Goal: Task Accomplishment & Management: Manage account settings

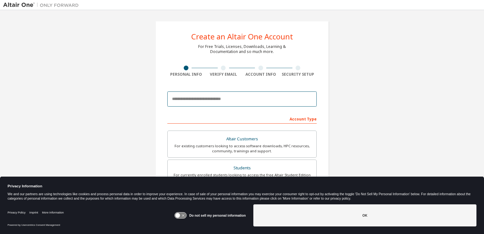
click at [248, 99] on input "email" at bounding box center [241, 98] width 149 height 15
type input "**********"
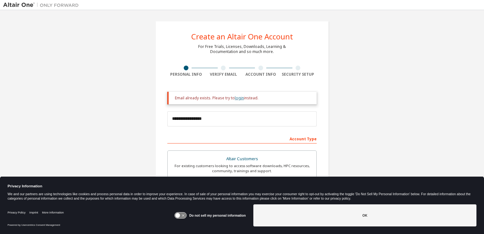
click at [236, 98] on link "login" at bounding box center [239, 97] width 9 height 5
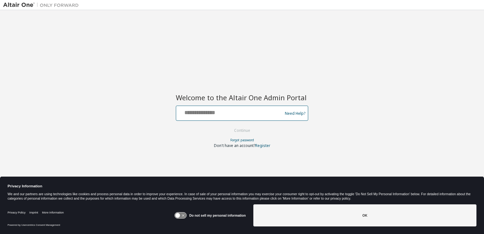
click at [235, 113] on input "text" at bounding box center [230, 111] width 103 height 9
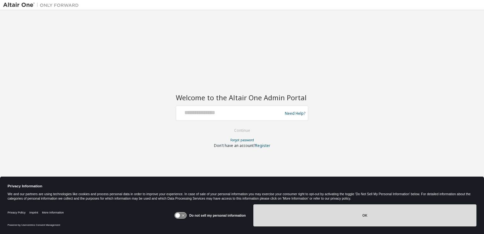
click at [284, 219] on button "OK" at bounding box center [364, 215] width 223 height 22
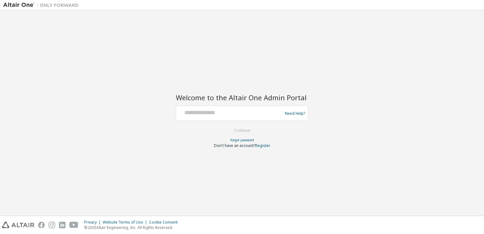
click at [92, 114] on div "Welcome to the Altair One Admin Portal Need Help? Please make sure that you pro…" at bounding box center [242, 112] width 478 height 199
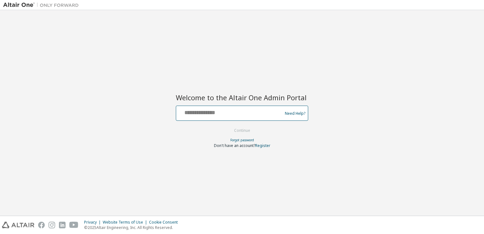
click at [246, 110] on input "text" at bounding box center [230, 111] width 103 height 9
type input "**********"
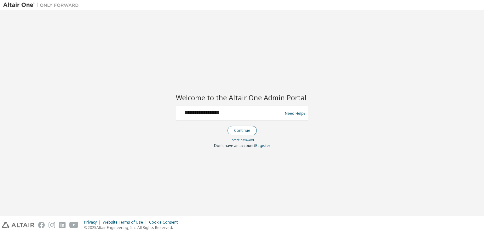
click at [247, 133] on button "Continue" at bounding box center [242, 130] width 29 height 9
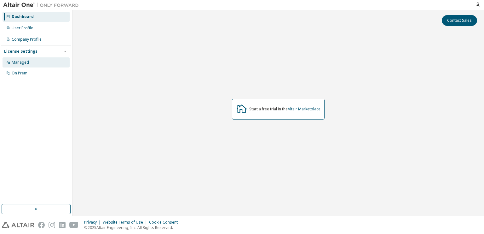
click at [22, 62] on div "Managed" at bounding box center [20, 62] width 17 height 5
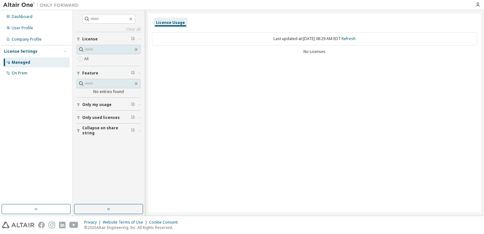
click at [102, 101] on button "Only my usage" at bounding box center [109, 105] width 64 height 14
click at [91, 104] on span "Only my usage" at bounding box center [96, 104] width 29 height 5
